Goal: Navigation & Orientation: Go to known website

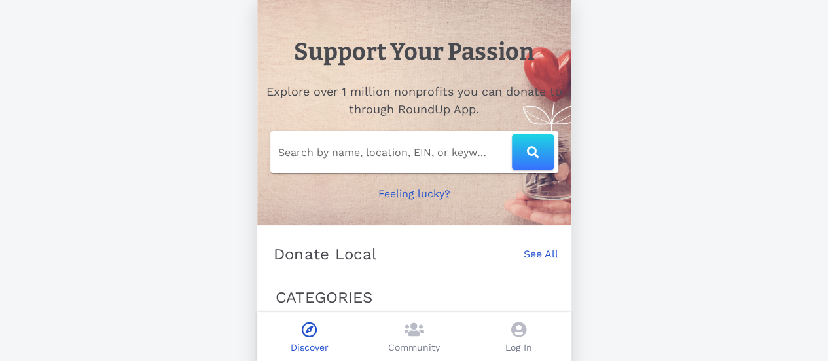
click at [665, 209] on div "Support Your Passion Explore over 1 million nonprofits you can donate to throug…" at bounding box center [414, 256] width 828 height 513
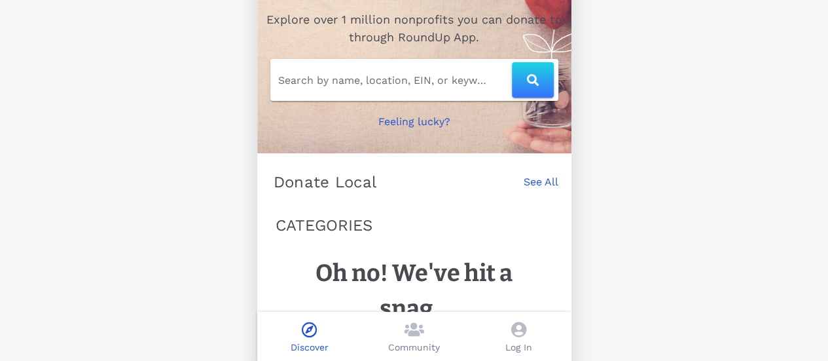
scroll to position [162, 0]
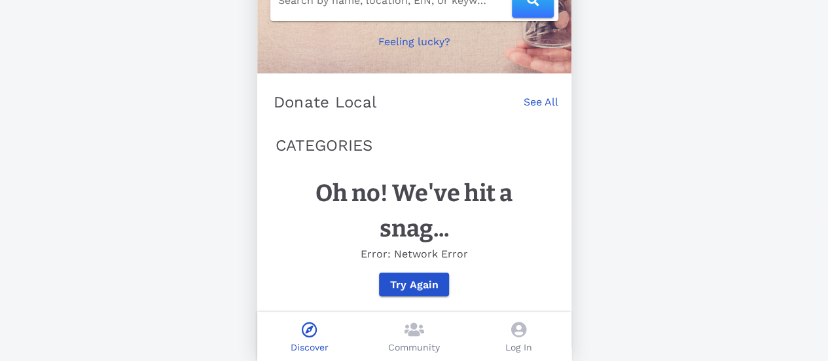
click at [668, 159] on div "Support Your Passion Explore over 1 million nonprofits you can donate to throug…" at bounding box center [414, 104] width 828 height 513
click at [520, 333] on icon at bounding box center [518, 329] width 15 height 16
